Goal: Download file/media

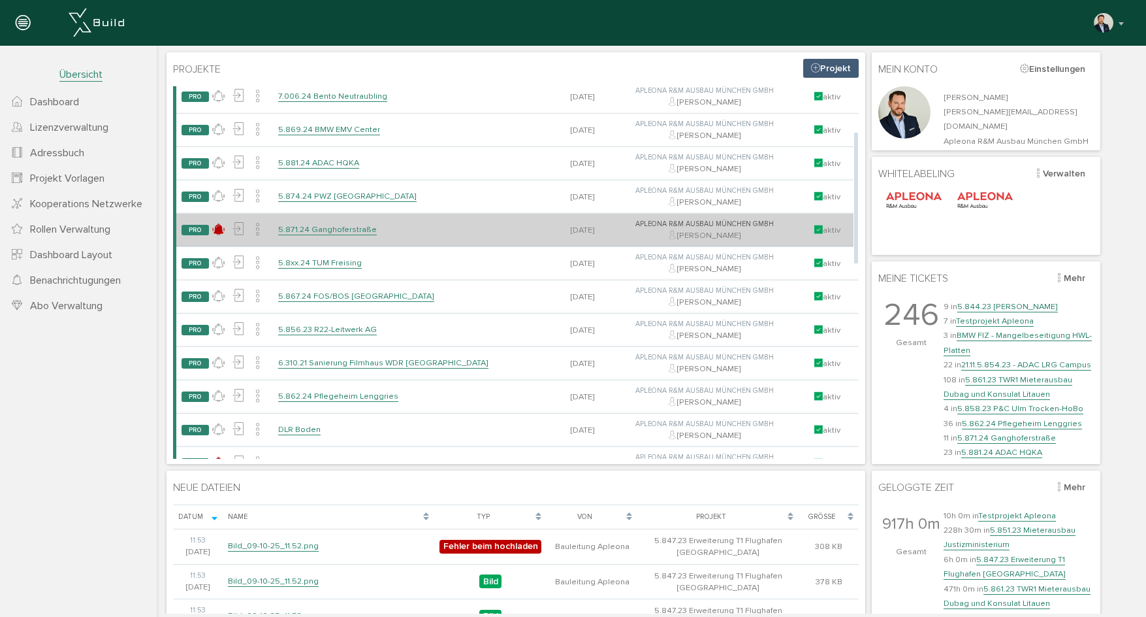
click at [335, 235] on td "5.871.24 Ganghoferstraße" at bounding box center [412, 229] width 279 height 33
click at [335, 231] on link "5.871.24 Ganghoferstraße" at bounding box center [327, 229] width 99 height 11
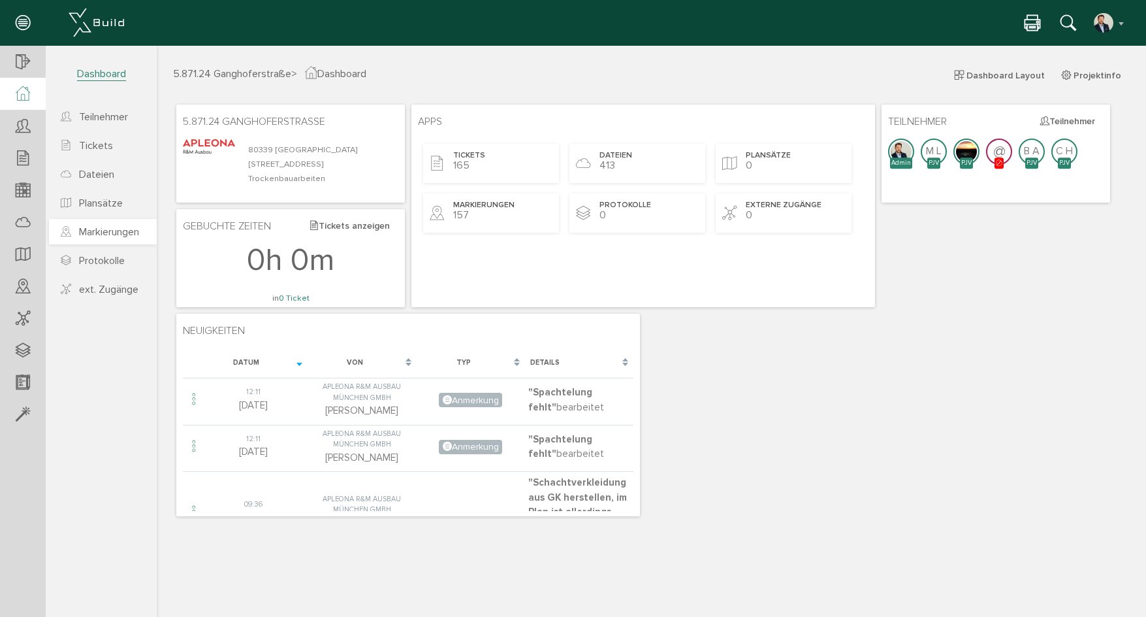
click at [97, 234] on span "Markierungen" at bounding box center [109, 231] width 60 height 13
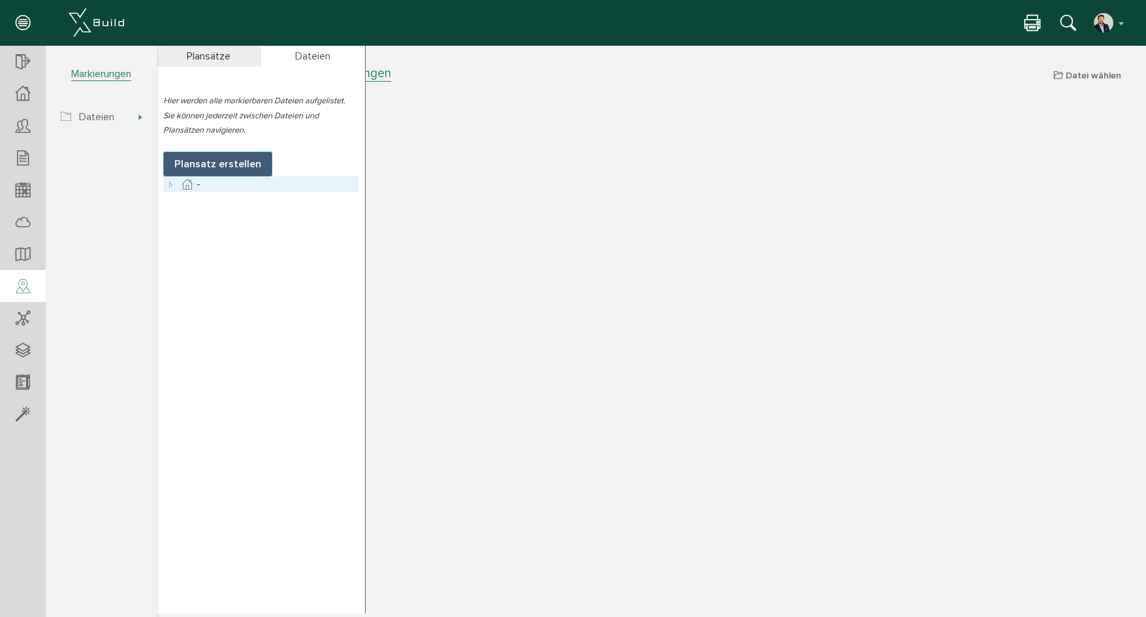
click at [167, 186] on icon at bounding box center [171, 184] width 16 height 16
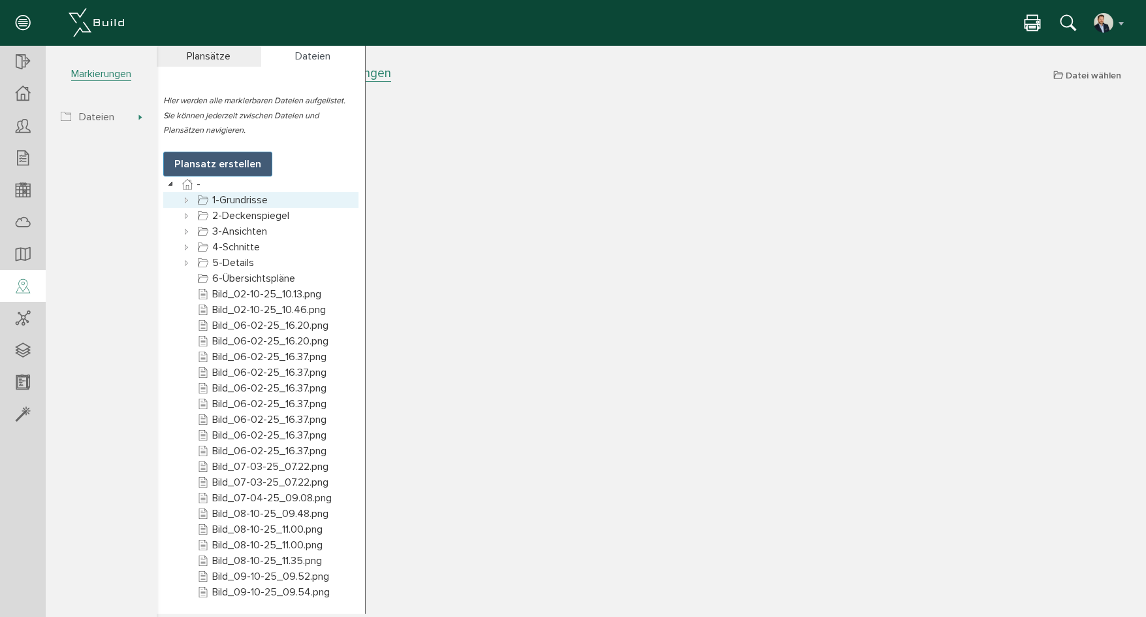
click at [182, 204] on icon at bounding box center [187, 200] width 16 height 16
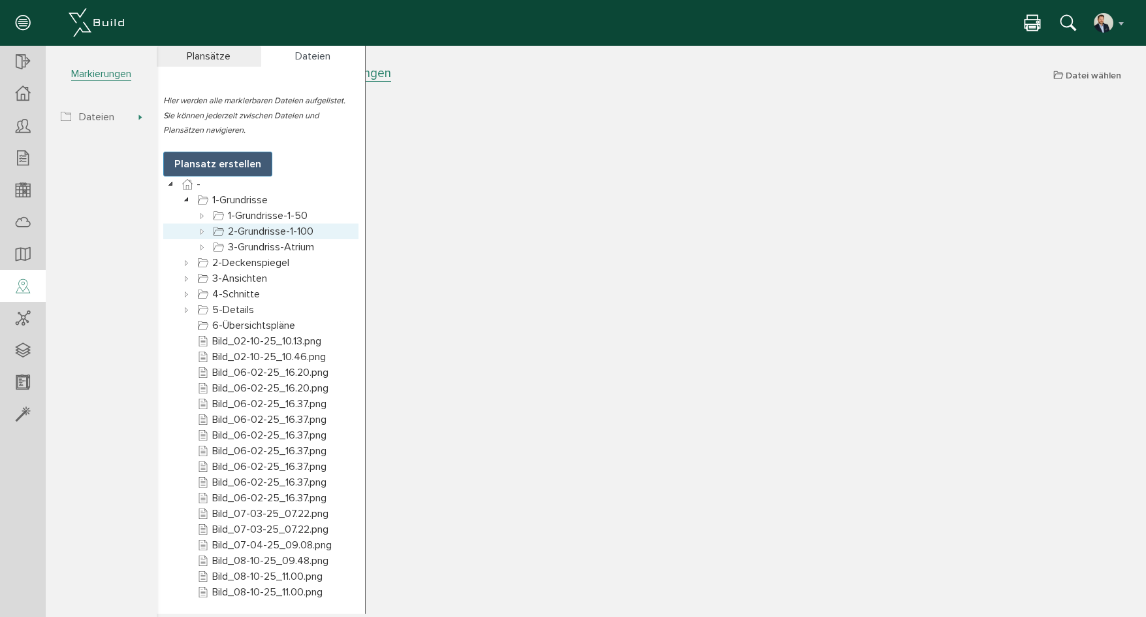
click at [208, 235] on icon at bounding box center [203, 231] width 16 height 16
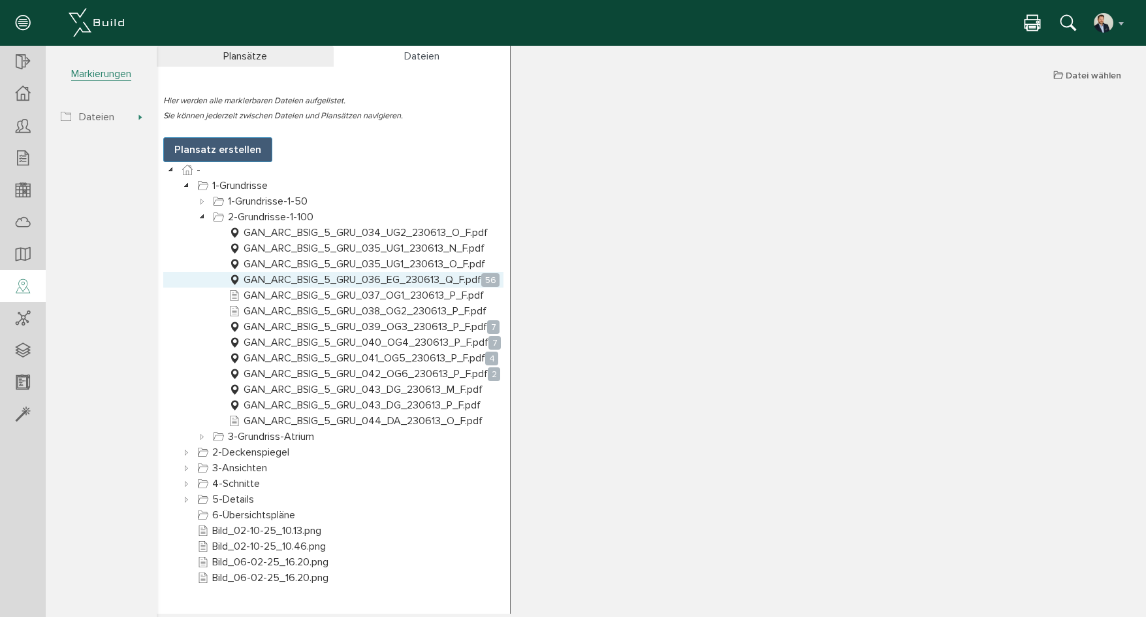
click at [412, 281] on link "GAN_ARC_BSIG_5_GRU_036_EG_230613_Q_F.pdf 56" at bounding box center [364, 280] width 276 height 16
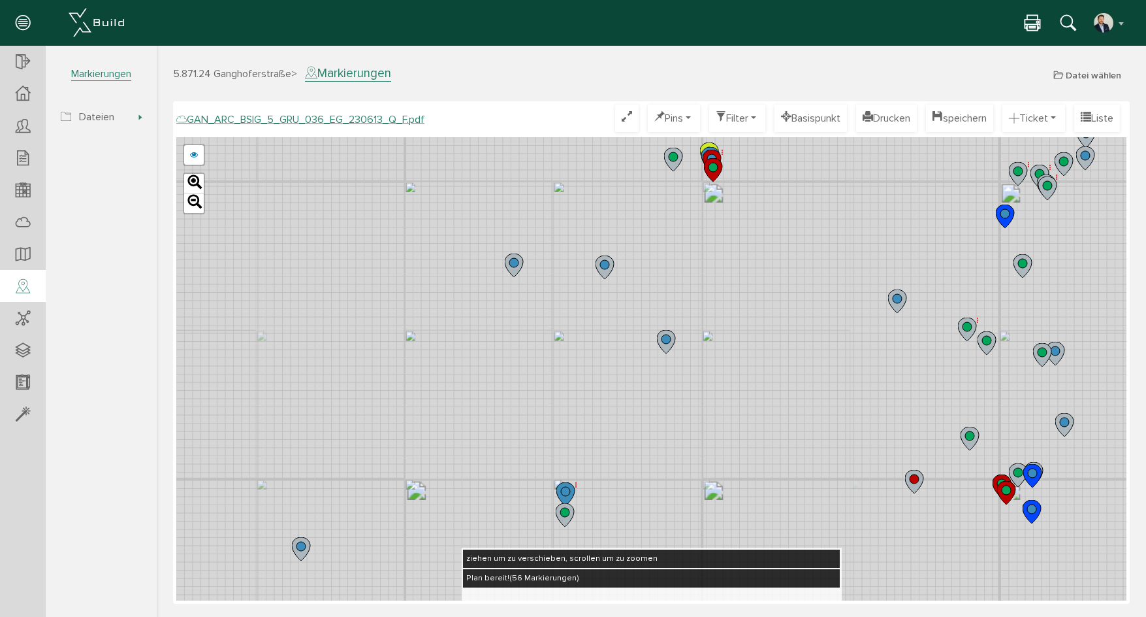
drag, startPoint x: 705, startPoint y: 240, endPoint x: 713, endPoint y: 386, distance: 146.5
click at [713, 386] on div "GAN_ARC_BSIG_5_GRU_036_EG_230613_P_F.pdf GAN_ARC_BSIG_5_GRU_036_EG_230613_O_F.p…" at bounding box center [651, 368] width 950 height 463
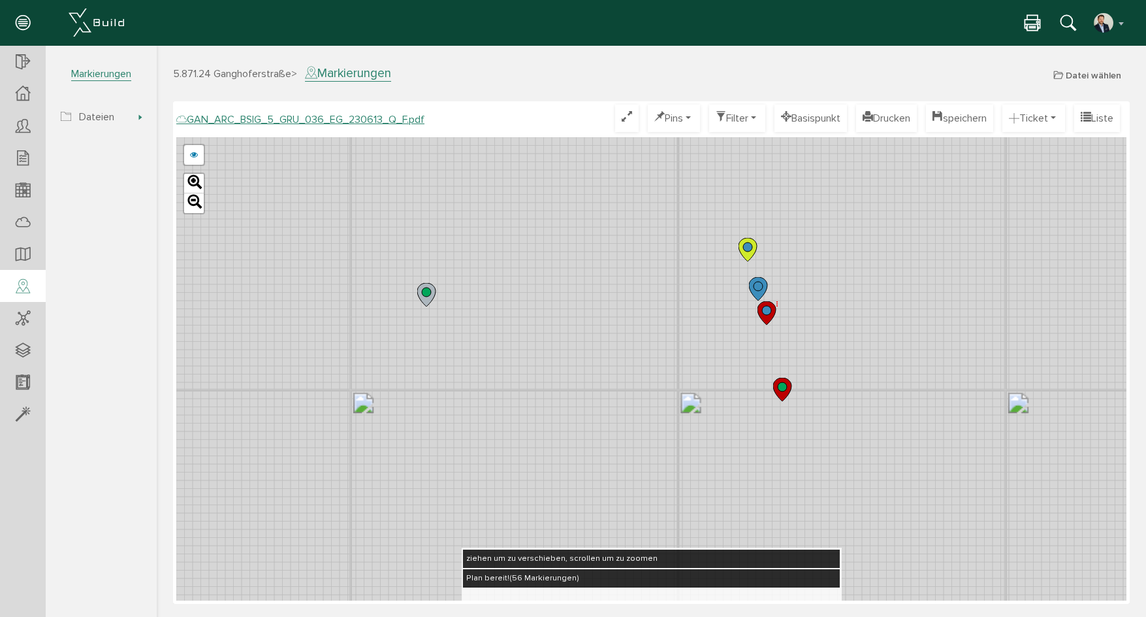
click at [771, 311] on circle at bounding box center [766, 310] width 9 height 9
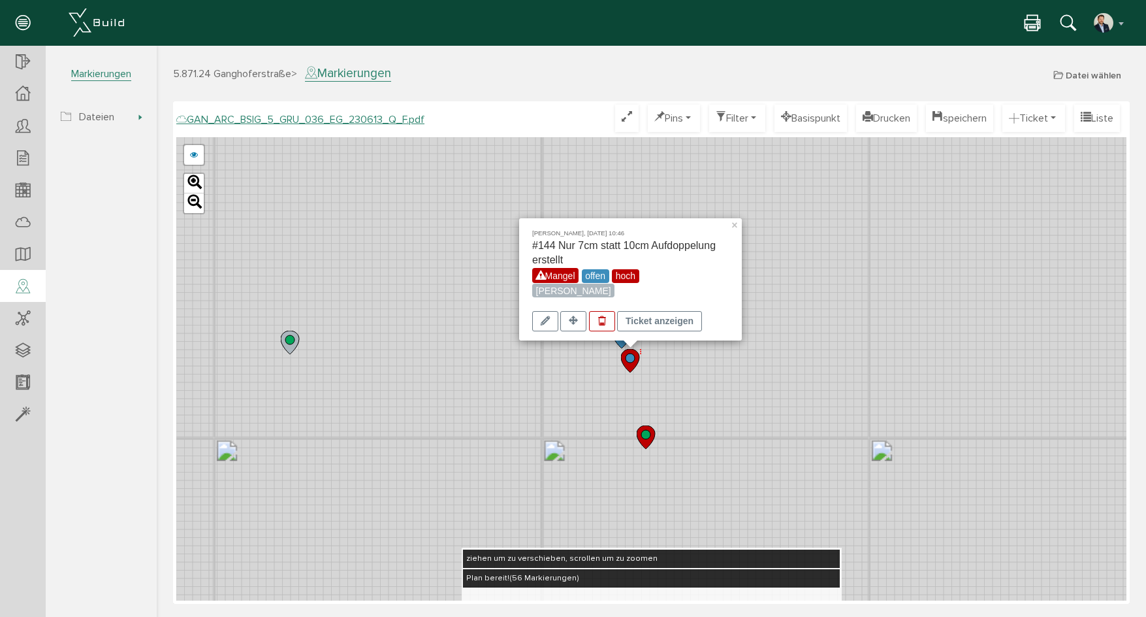
drag, startPoint x: 886, startPoint y: 310, endPoint x: 734, endPoint y: 363, distance: 161.1
click at [734, 363] on div "[PERSON_NAME], [DATE] 10:46 #144 Nur 7cm statt 10cm Aufdoppelung erstellt Mange…" at bounding box center [651, 368] width 950 height 463
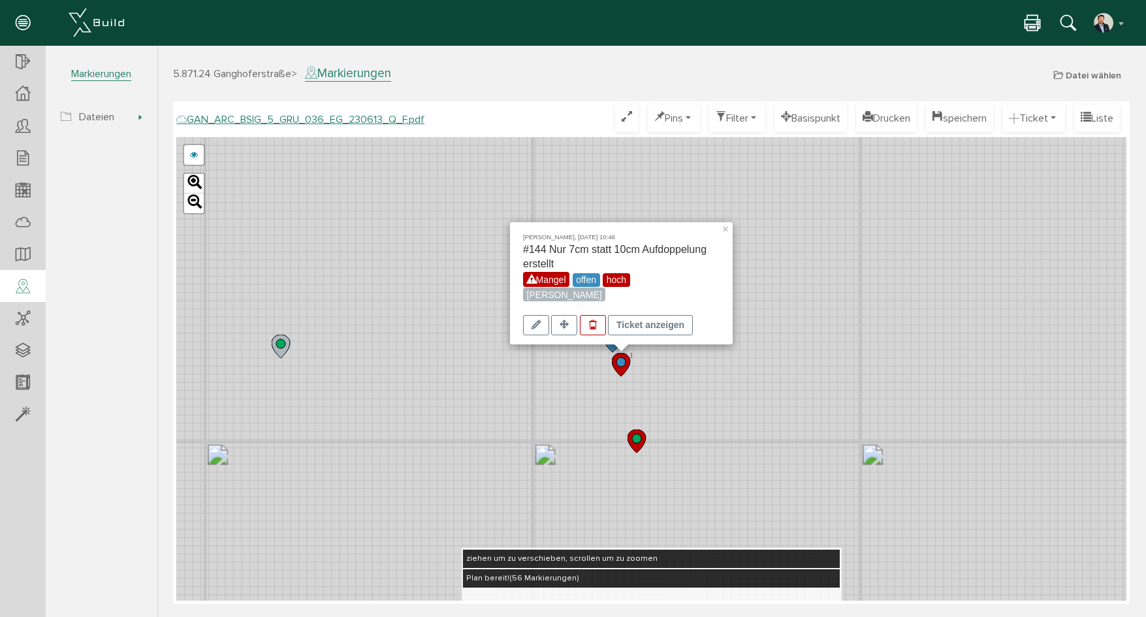
click at [724, 373] on div "[PERSON_NAME], [DATE] 10:46 #144 Nur 7cm statt 10cm Aufdoppelung erstellt Mange…" at bounding box center [651, 368] width 950 height 463
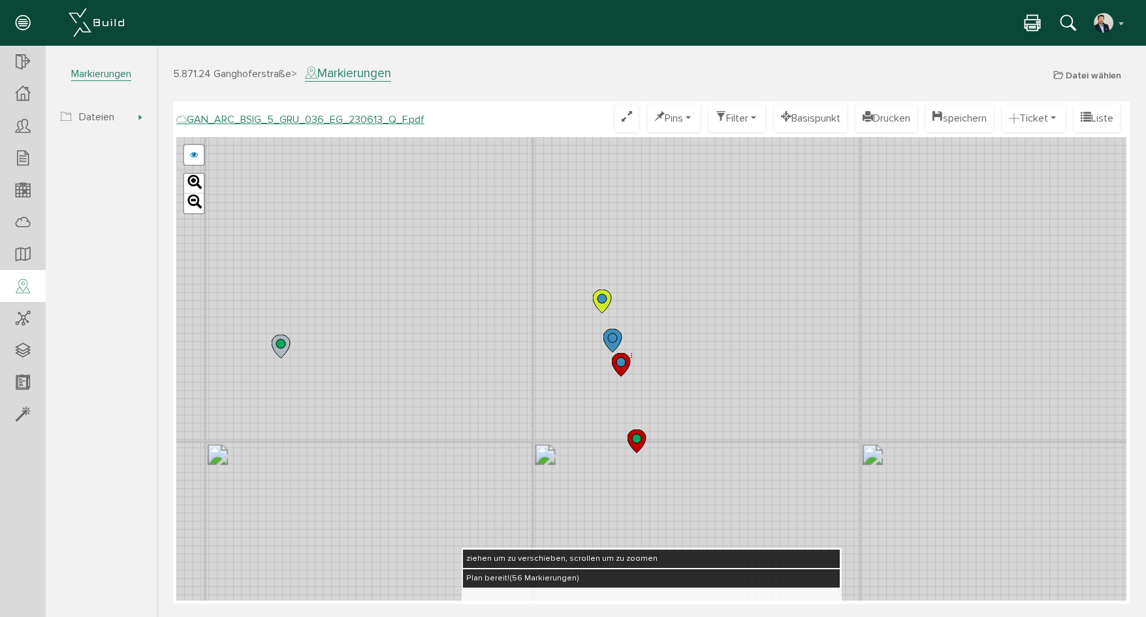
click at [614, 331] on icon at bounding box center [613, 341] width 18 height 24
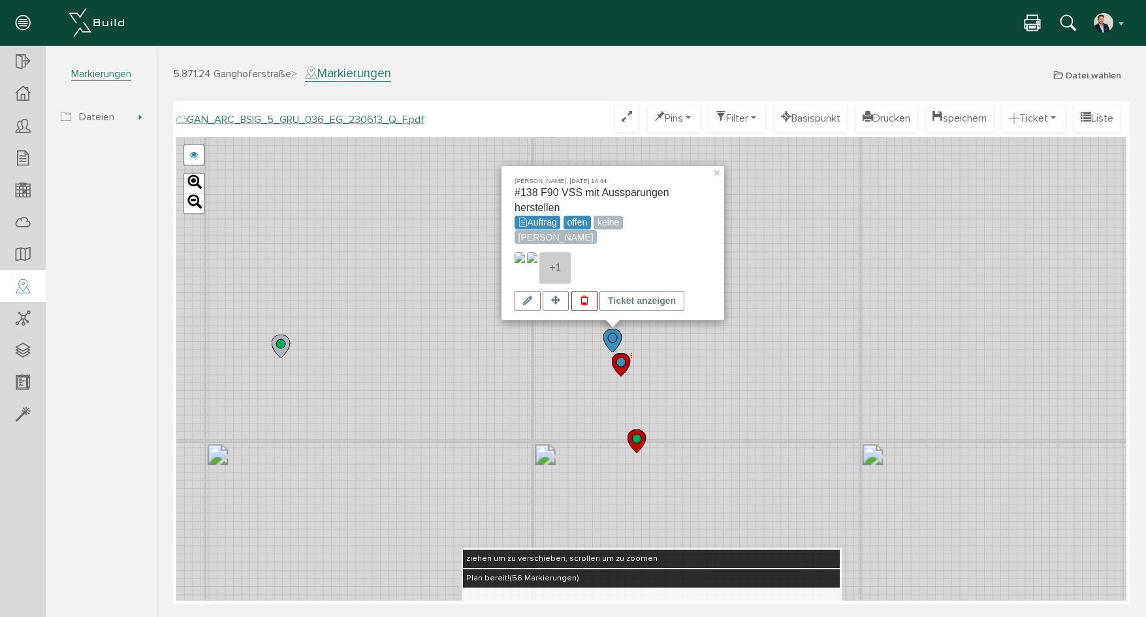
click at [525, 277] on img at bounding box center [520, 267] width 10 height 31
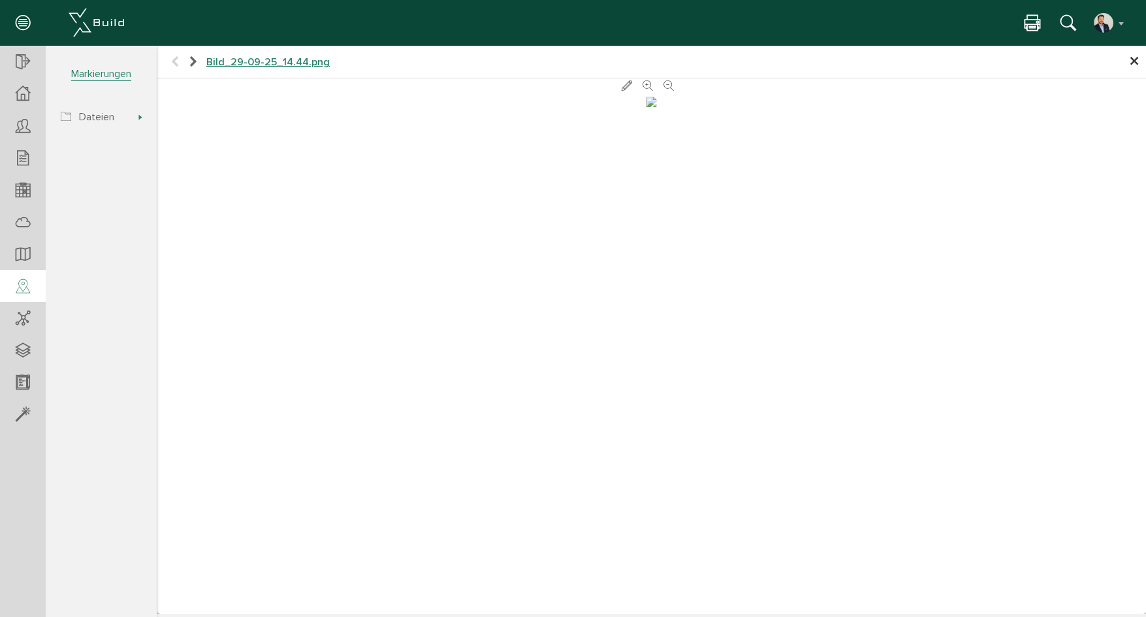
click at [194, 58] on icon at bounding box center [193, 62] width 10 height 13
click at [172, 62] on icon at bounding box center [175, 62] width 10 height 13
click at [196, 62] on icon at bounding box center [193, 62] width 10 height 13
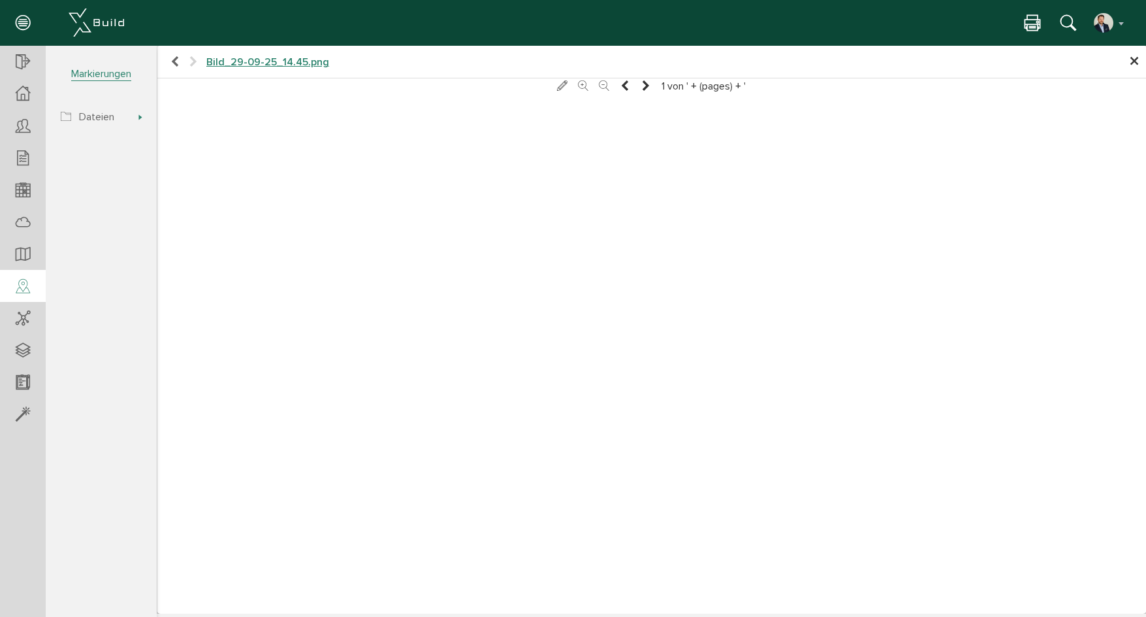
click at [172, 59] on icon at bounding box center [175, 62] width 10 height 13
click at [192, 59] on icon at bounding box center [193, 62] width 10 height 13
click at [191, 61] on icon at bounding box center [193, 62] width 10 height 13
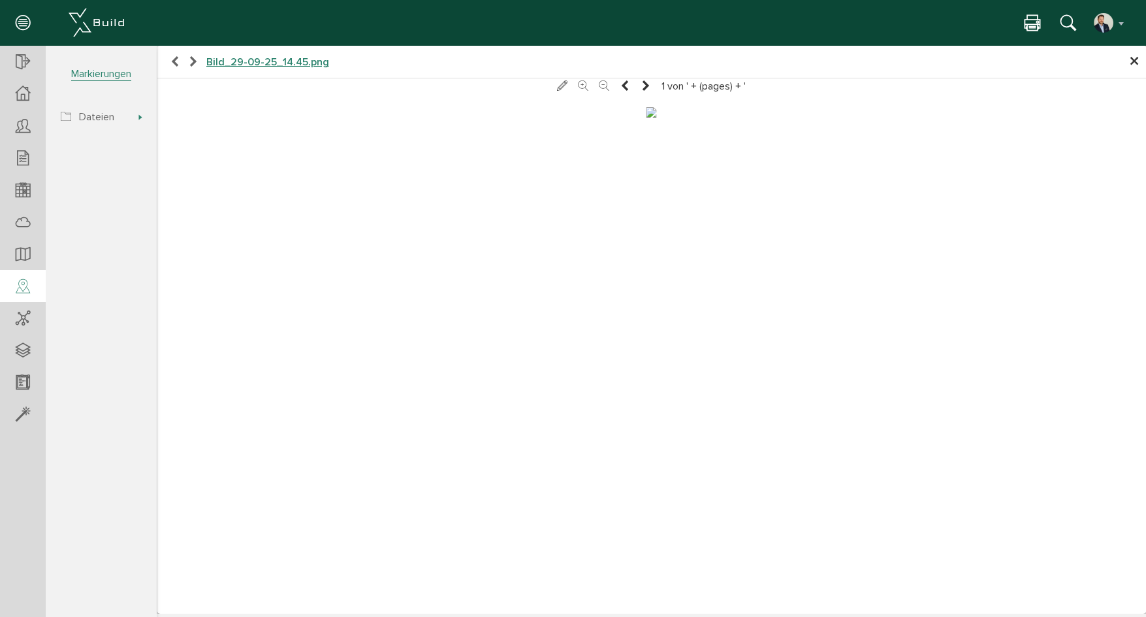
click at [1136, 62] on span "×" at bounding box center [1134, 61] width 10 height 25
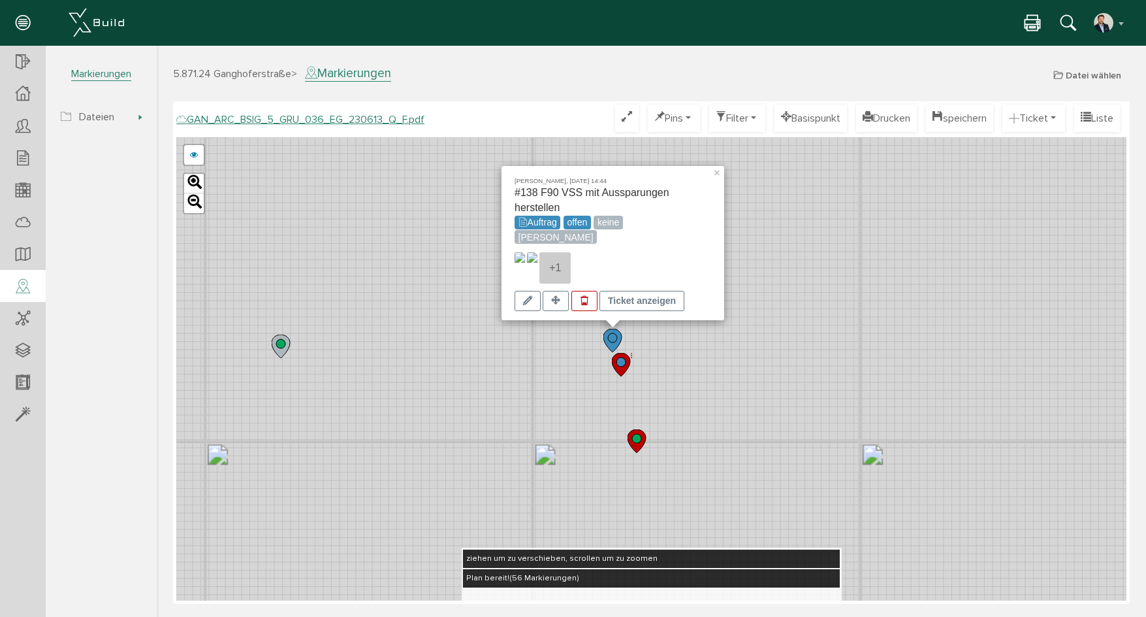
click at [571, 274] on div "+1" at bounding box center [555, 267] width 31 height 31
click at [653, 307] on div "Ticket anzeigen" at bounding box center [642, 301] width 85 height 20
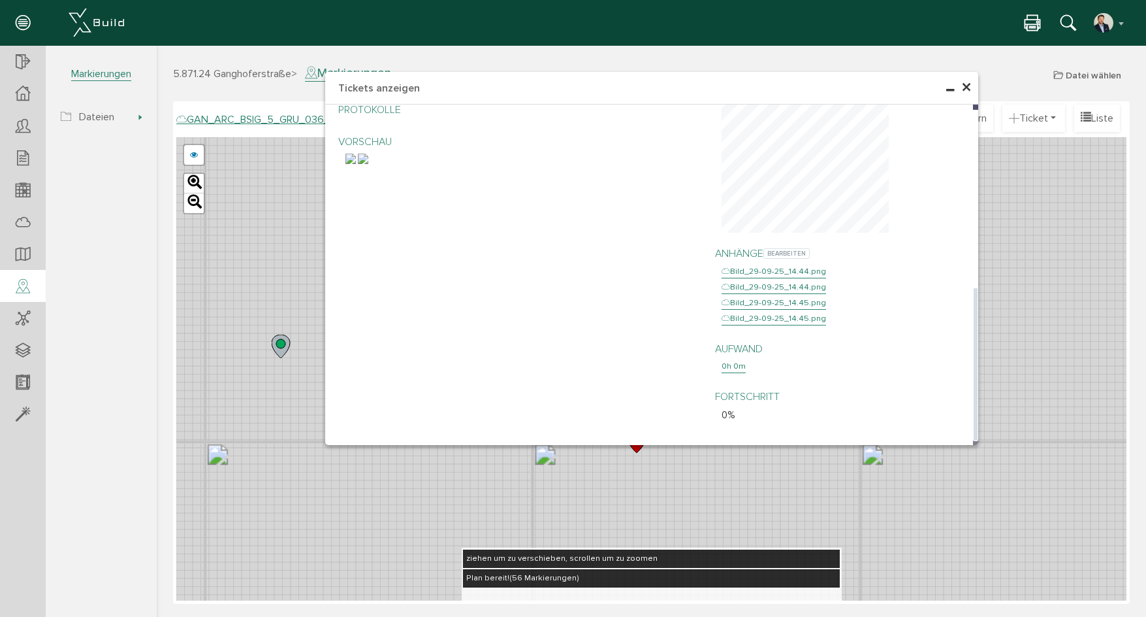
click at [777, 310] on div "Bild_29-09-25_14.45.png" at bounding box center [774, 303] width 105 height 13
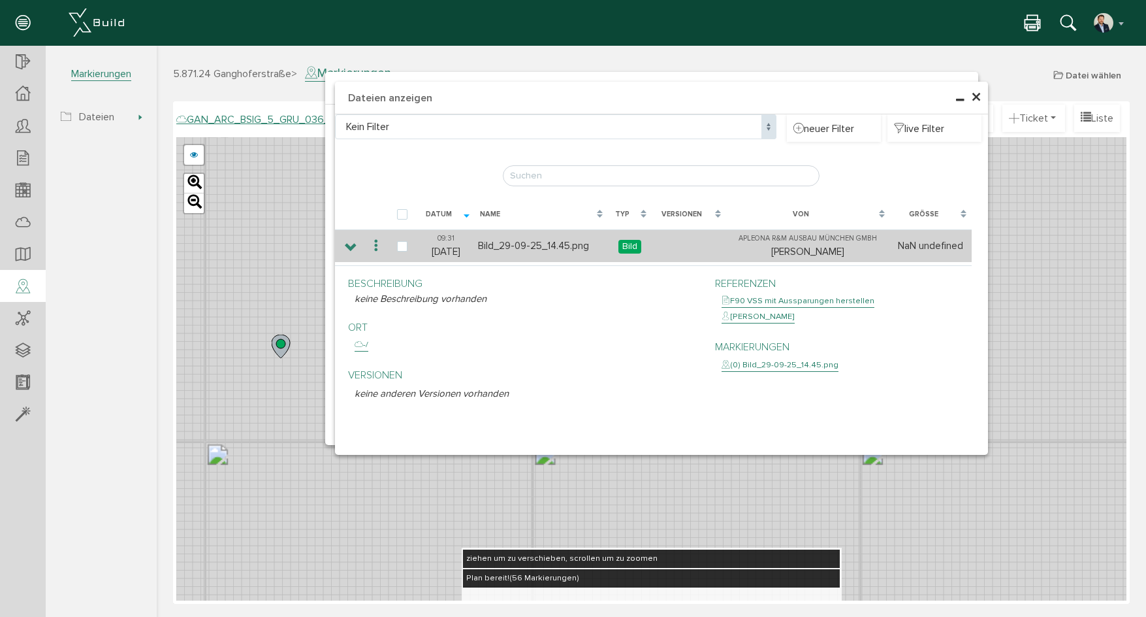
click at [378, 248] on icon at bounding box center [376, 246] width 16 height 18
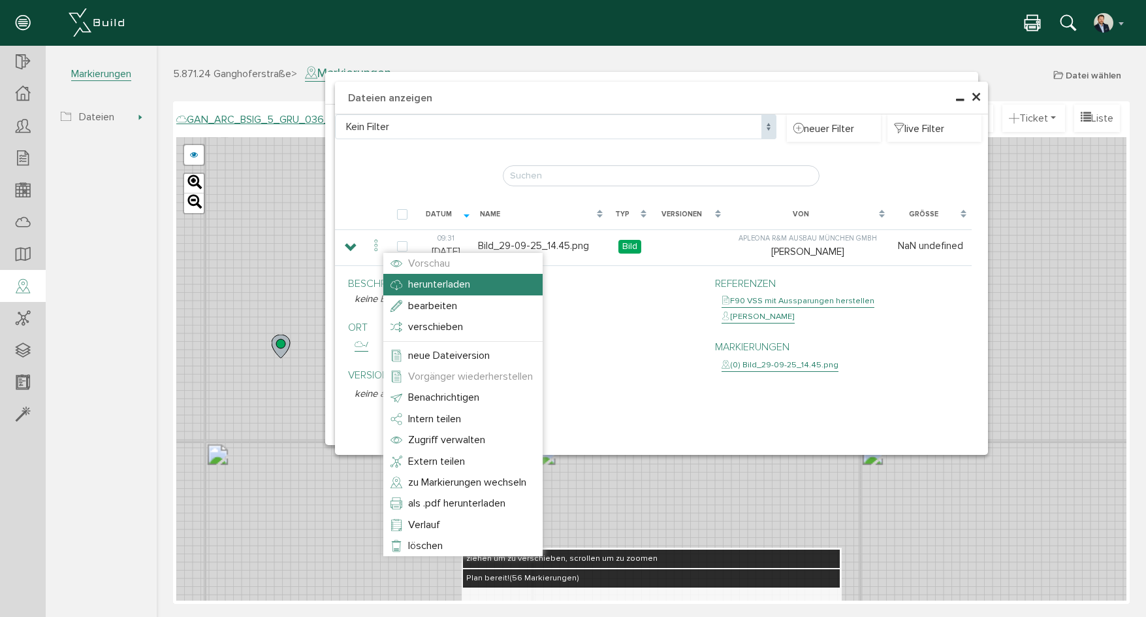
click at [447, 284] on span "herunterladen" at bounding box center [439, 284] width 62 height 13
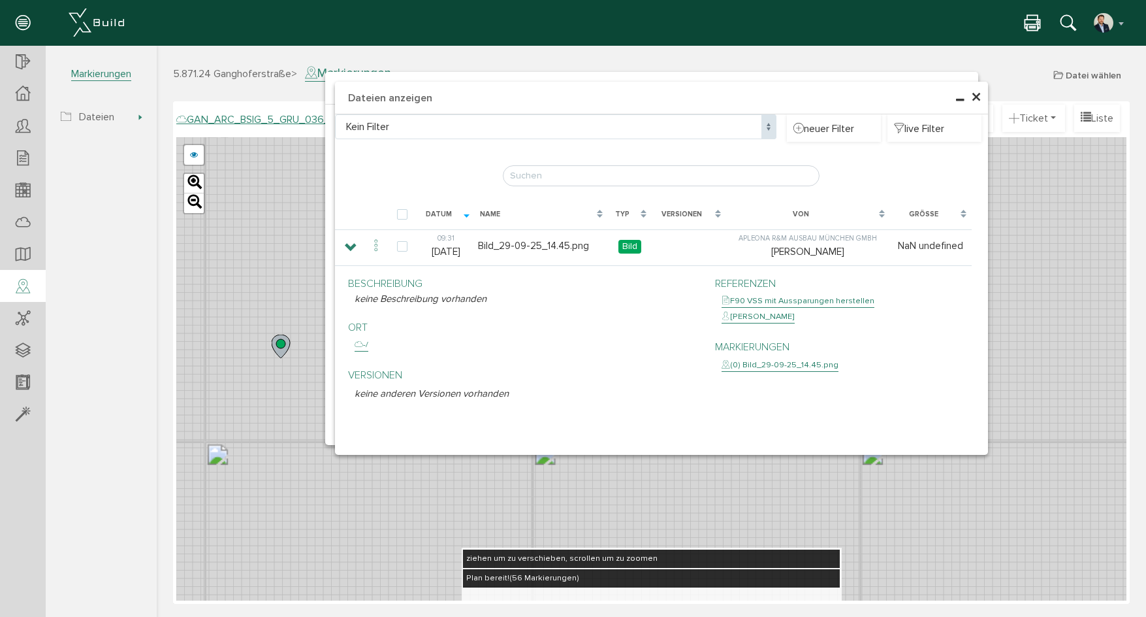
click at [977, 95] on span "×" at bounding box center [976, 97] width 10 height 25
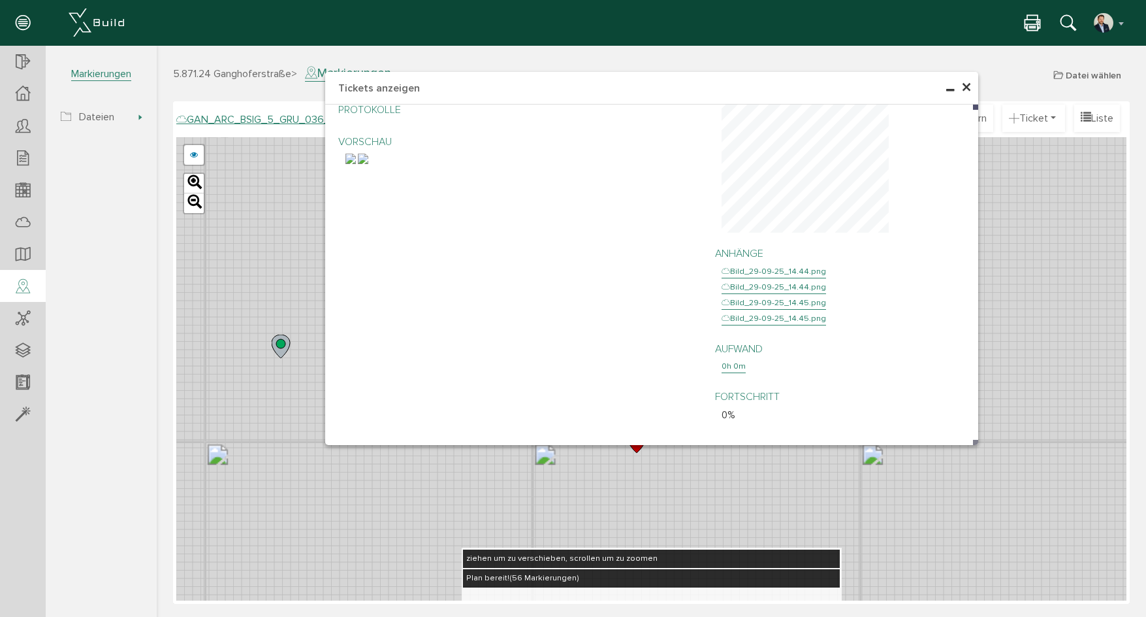
click at [967, 85] on span "×" at bounding box center [967, 87] width 10 height 25
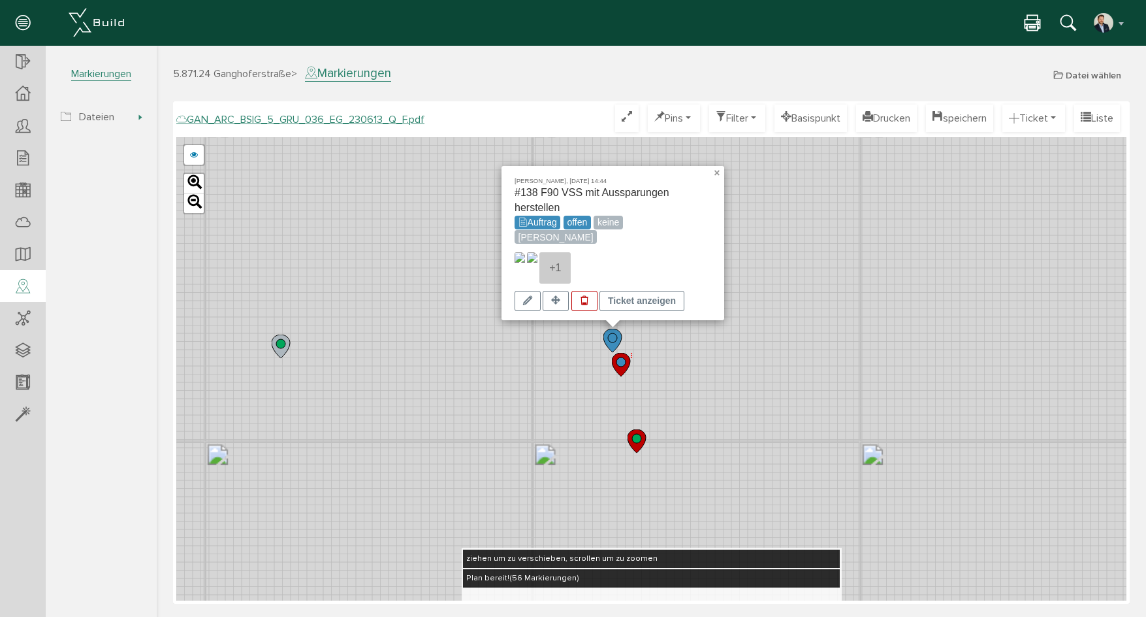
click at [716, 173] on link "×" at bounding box center [719, 170] width 12 height 9
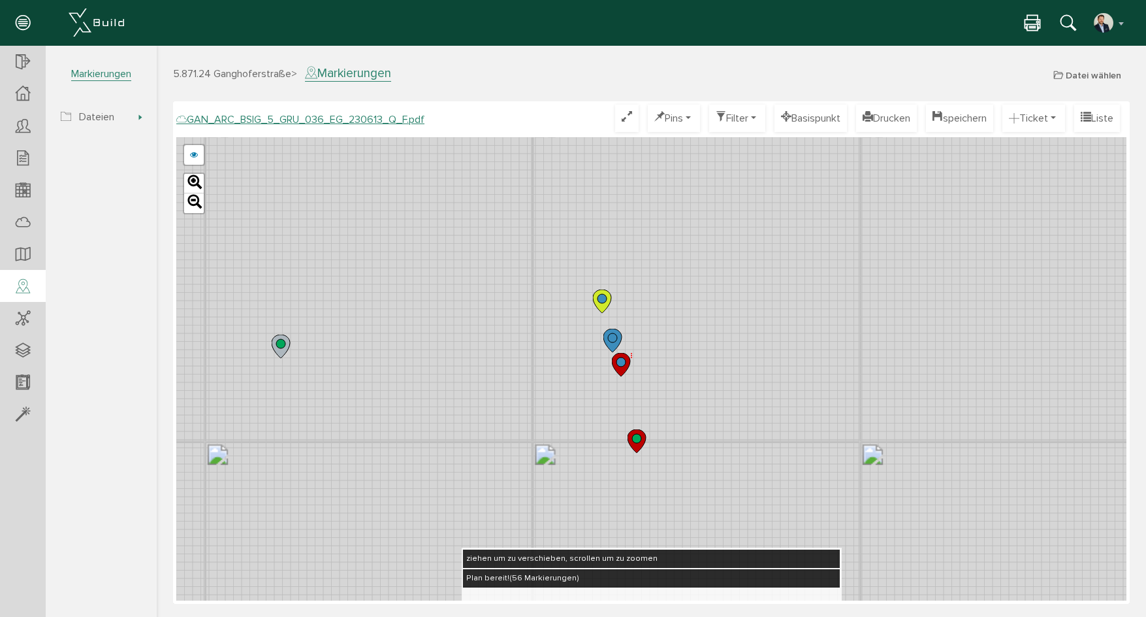
click at [604, 303] on icon at bounding box center [602, 301] width 18 height 24
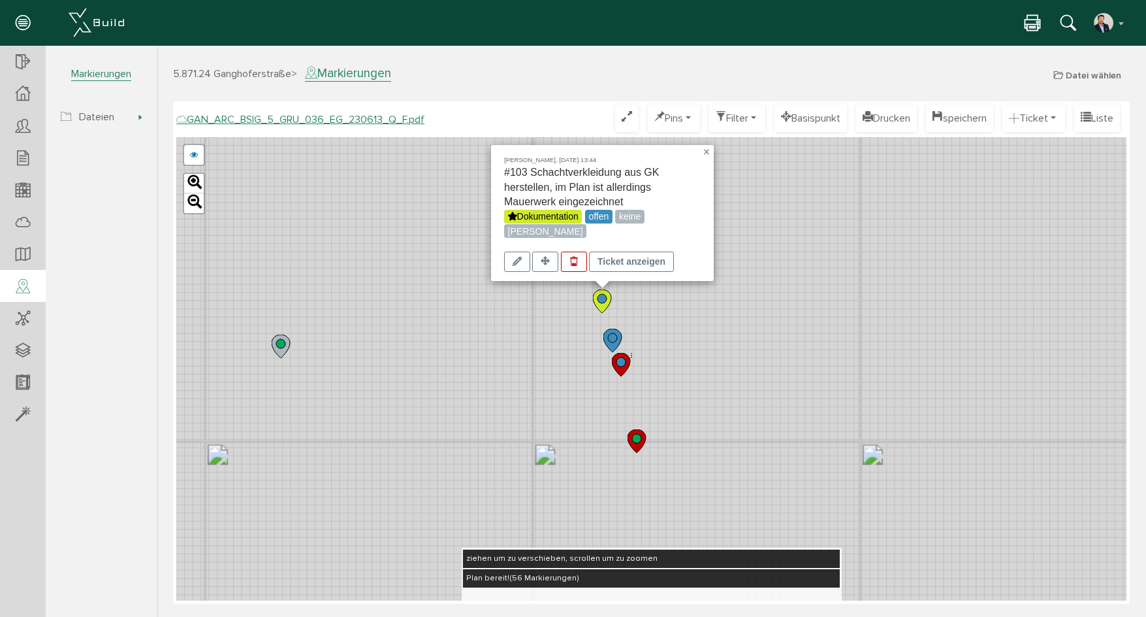
click at [706, 153] on link "×" at bounding box center [708, 149] width 12 height 9
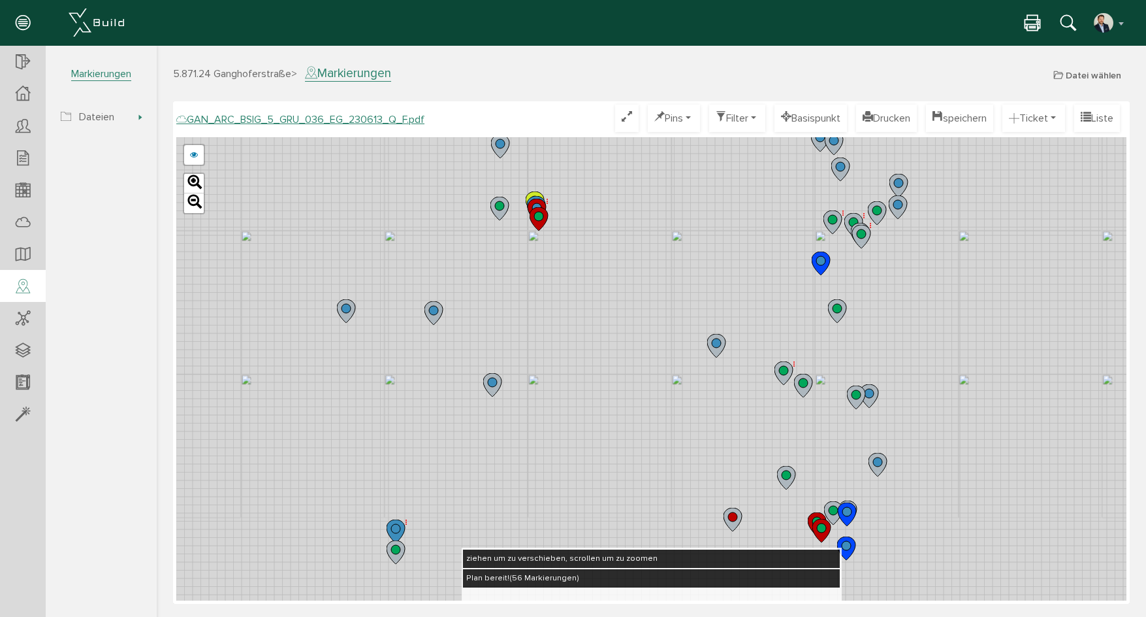
drag, startPoint x: 610, startPoint y: 425, endPoint x: 607, endPoint y: 265, distance: 160.1
click at [602, 267] on div "GAN_ARC_BSIG_5_GRU_036_EG_230613_P_F.pdf GAN_ARC_BSIG_5_GRU_036_EG_230613_O_F.p…" at bounding box center [651, 368] width 950 height 463
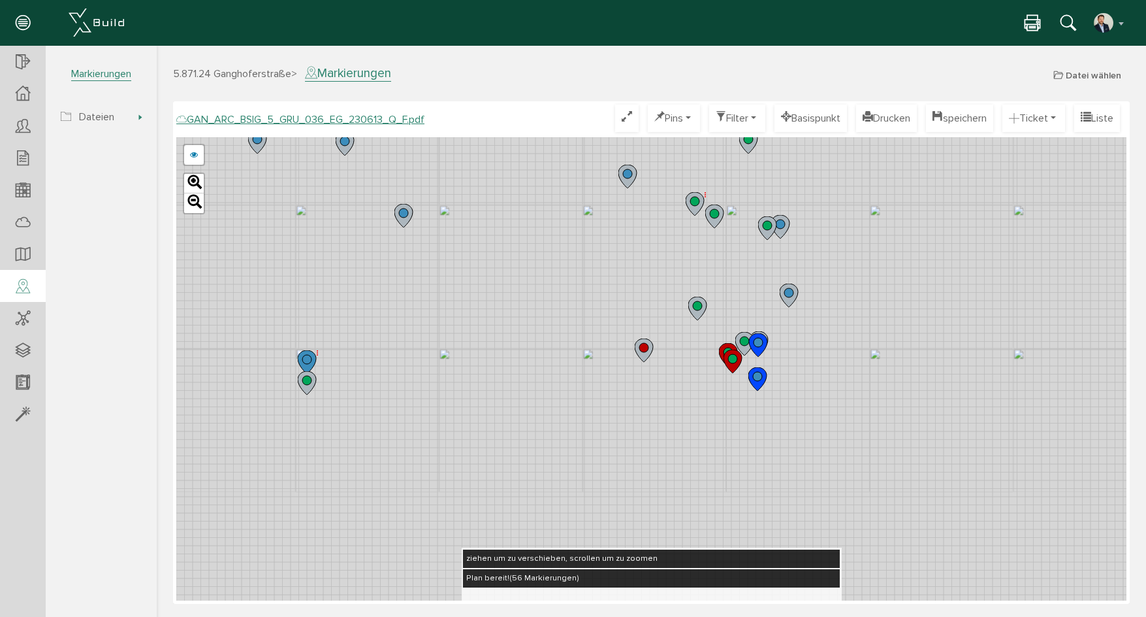
drag, startPoint x: 678, startPoint y: 413, endPoint x: 585, endPoint y: 239, distance: 197.3
click at [585, 239] on div "GAN_ARC_BSIG_5_GRU_036_EG_230613_P_F.pdf GAN_ARC_BSIG_5_GRU_036_EG_230613_O_F.p…" at bounding box center [651, 368] width 950 height 463
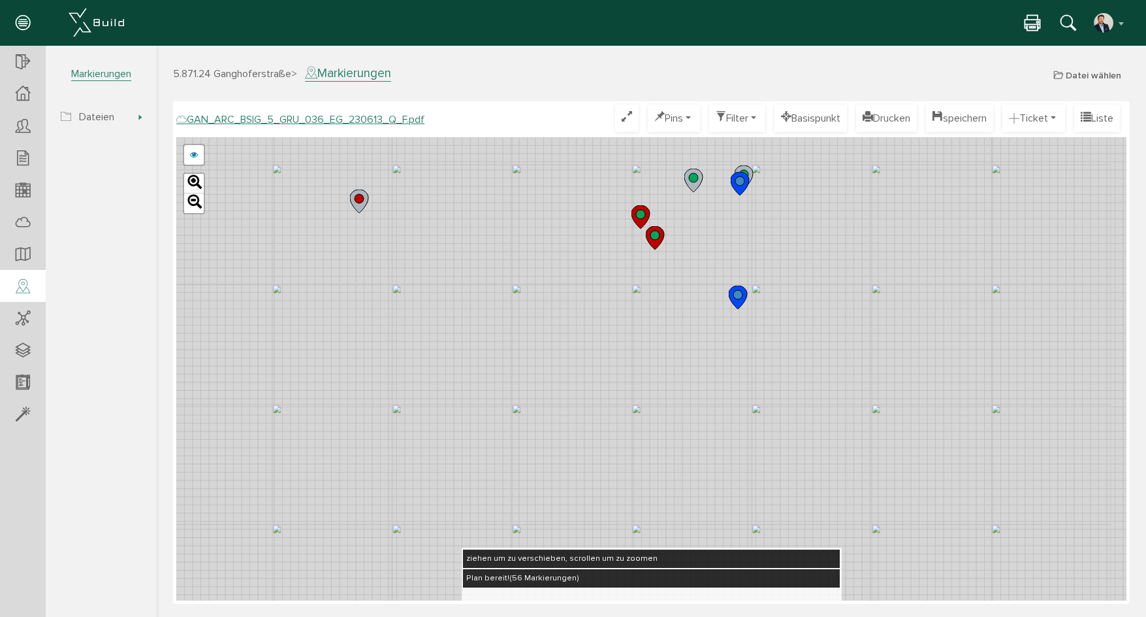
drag, startPoint x: 679, startPoint y: 313, endPoint x: 636, endPoint y: 286, distance: 50.2
click at [636, 286] on div "GAN_ARC_BSIG_5_GRU_036_EG_230613_P_F.pdf GAN_ARC_BSIG_5_GRU_036_EG_230613_O_F.p…" at bounding box center [651, 368] width 950 height 463
drag, startPoint x: 646, startPoint y: 355, endPoint x: 710, endPoint y: 404, distance: 81.0
click at [710, 404] on div "GAN_ARC_BSIG_5_GRU_036_EG_230613_P_F.pdf GAN_ARC_BSIG_5_GRU_036_EG_230613_O_F.p…" at bounding box center [651, 368] width 950 height 463
